Goal: Find specific page/section: Find specific page/section

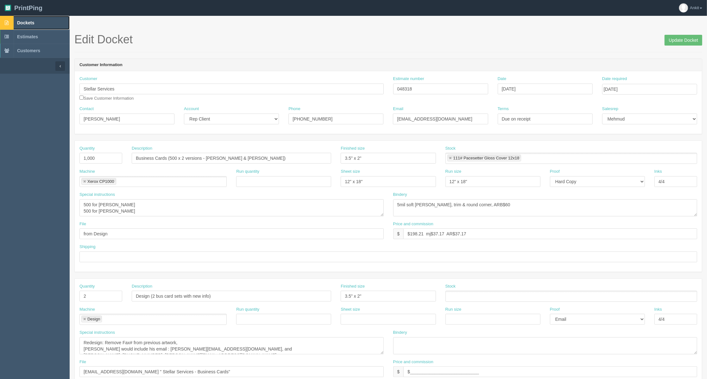
click at [31, 23] on span "Dockets" at bounding box center [25, 22] width 17 height 5
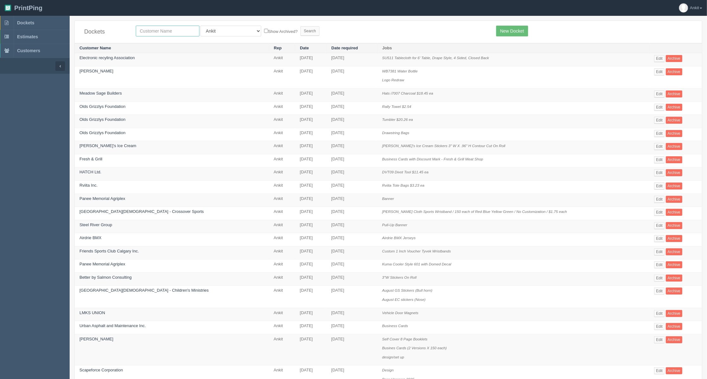
click at [163, 30] on input "text" at bounding box center [168, 31] width 64 height 11
type input "hatch"
click at [300, 33] on input "Search" at bounding box center [309, 30] width 19 height 9
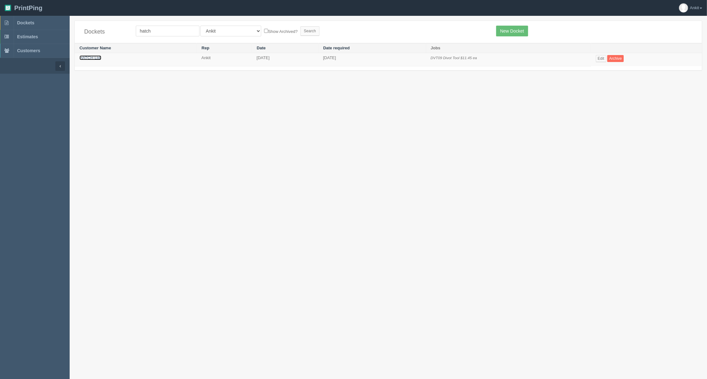
click at [93, 56] on link "HATCH Ltd." at bounding box center [90, 57] width 22 height 5
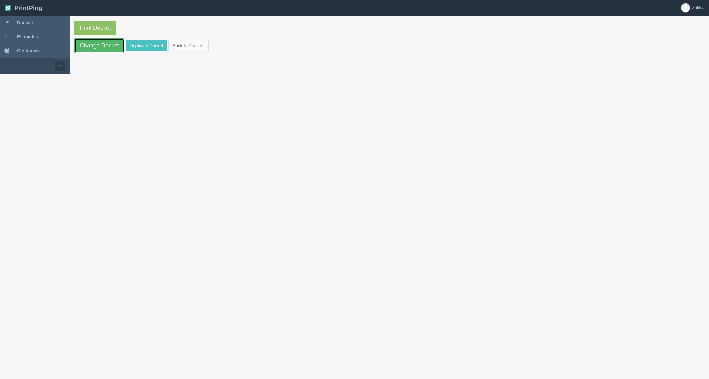
click at [95, 42] on link "Change Docket" at bounding box center [99, 45] width 50 height 15
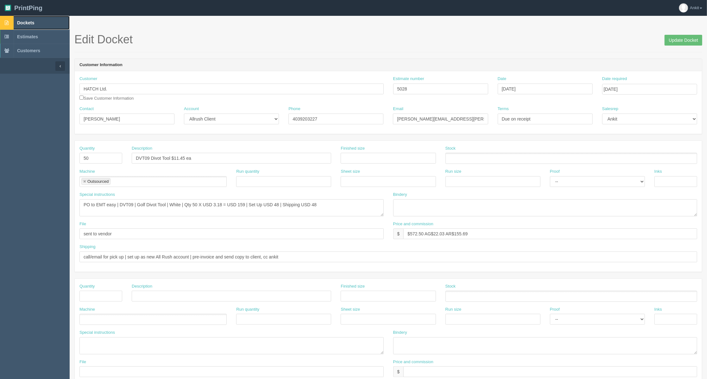
click at [32, 22] on span "Dockets" at bounding box center [25, 22] width 17 height 5
